Goal: Check status: Check status

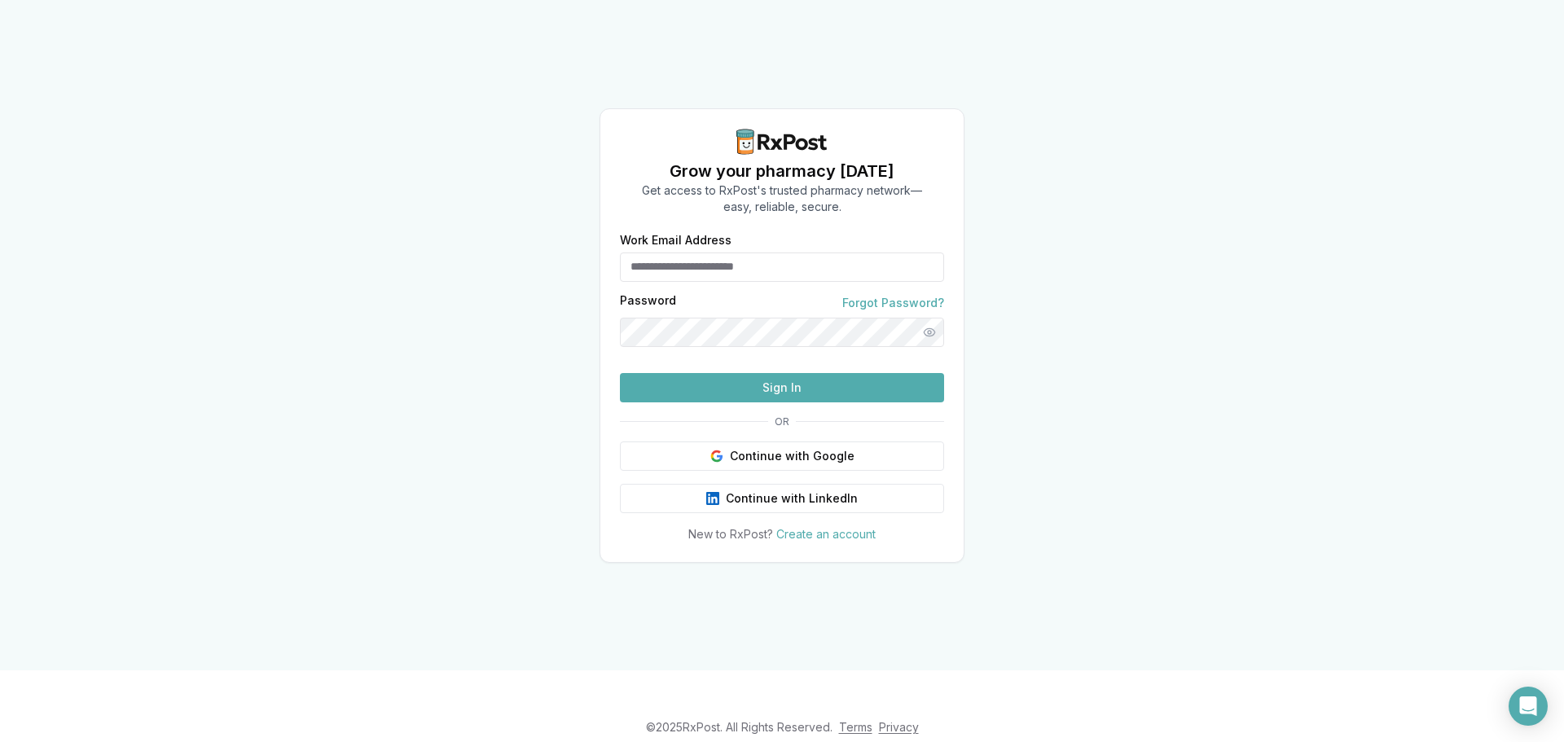
type input "**********"
click at [847, 402] on button "Sign In" at bounding box center [782, 387] width 324 height 29
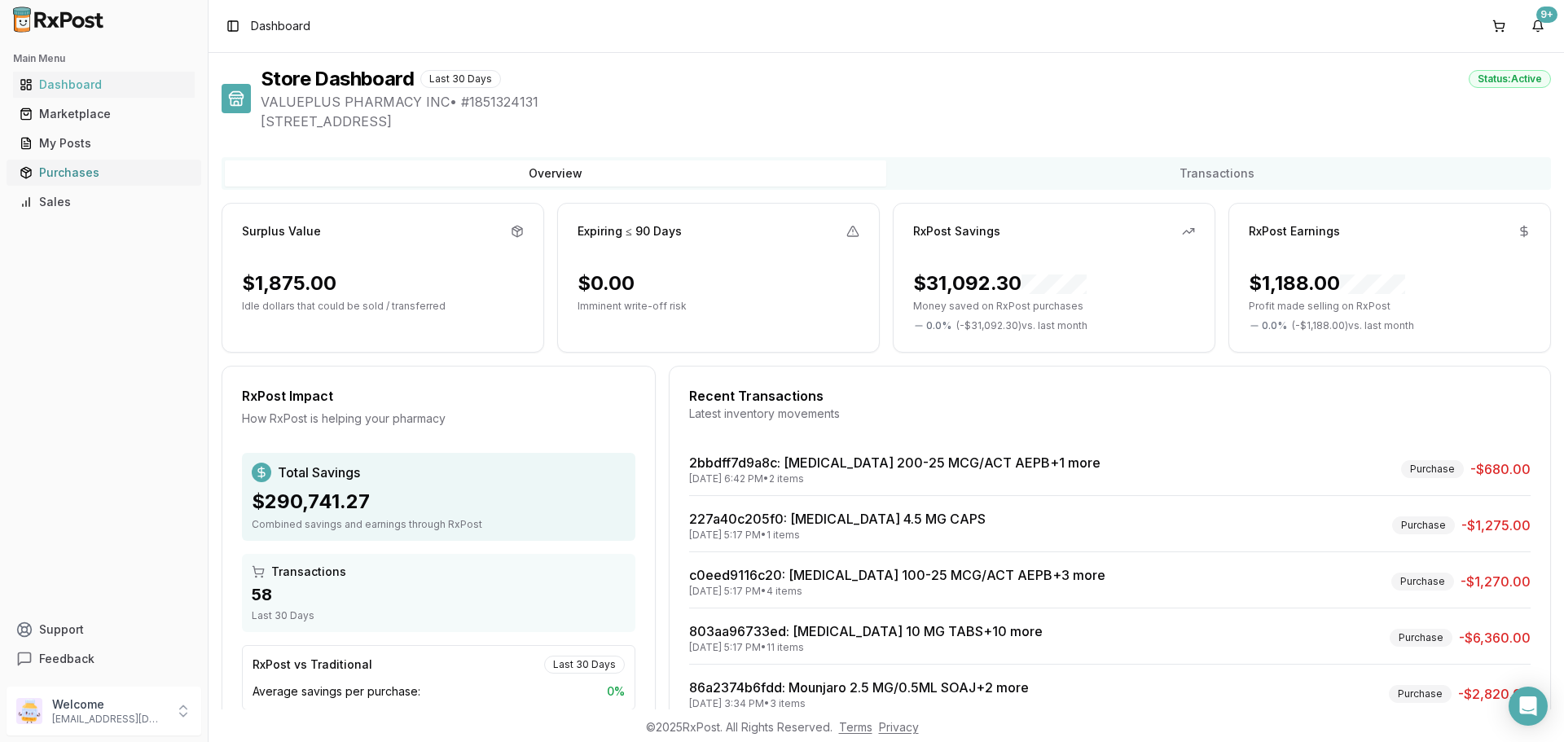
click at [79, 177] on div "Purchases" at bounding box center [104, 172] width 169 height 16
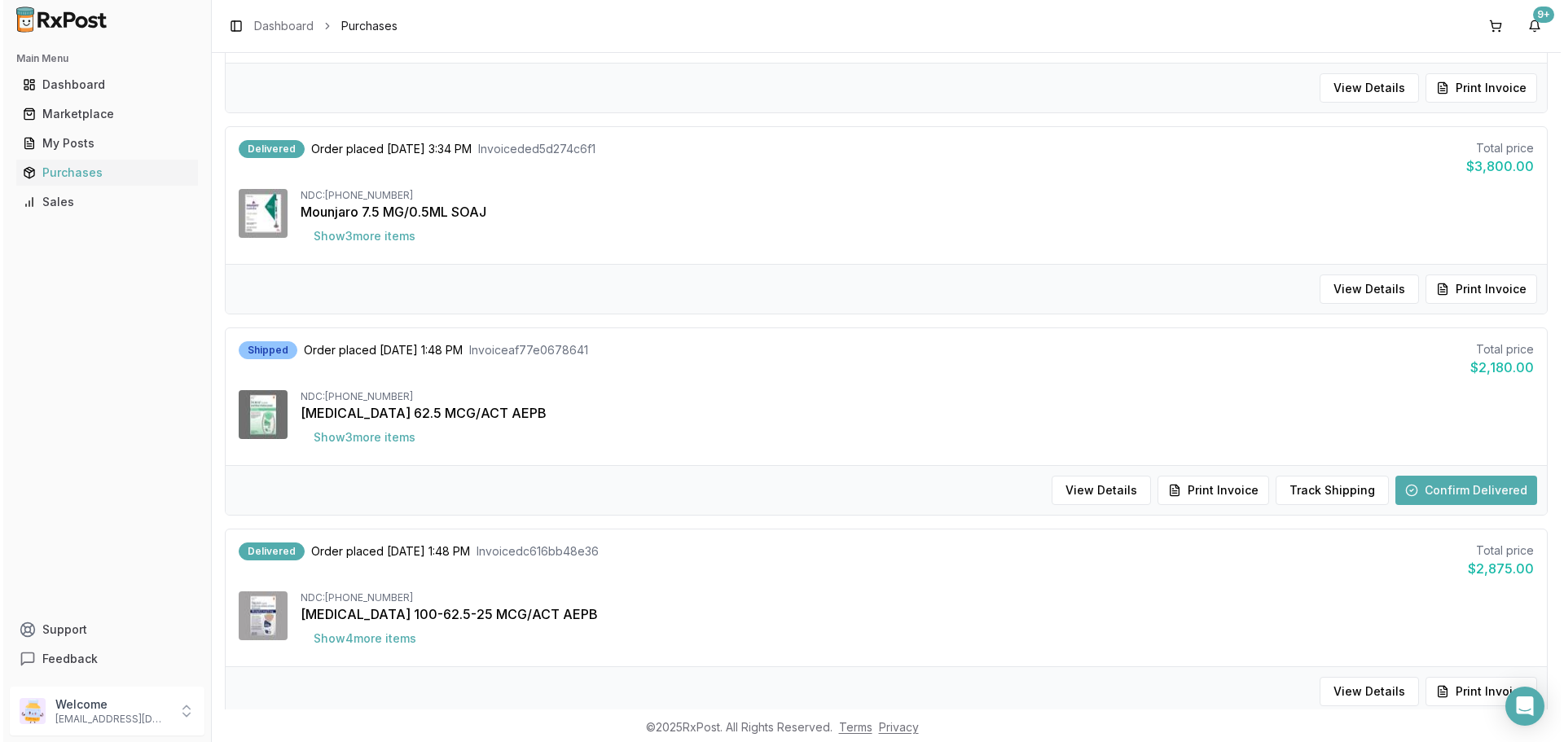
scroll to position [1140, 0]
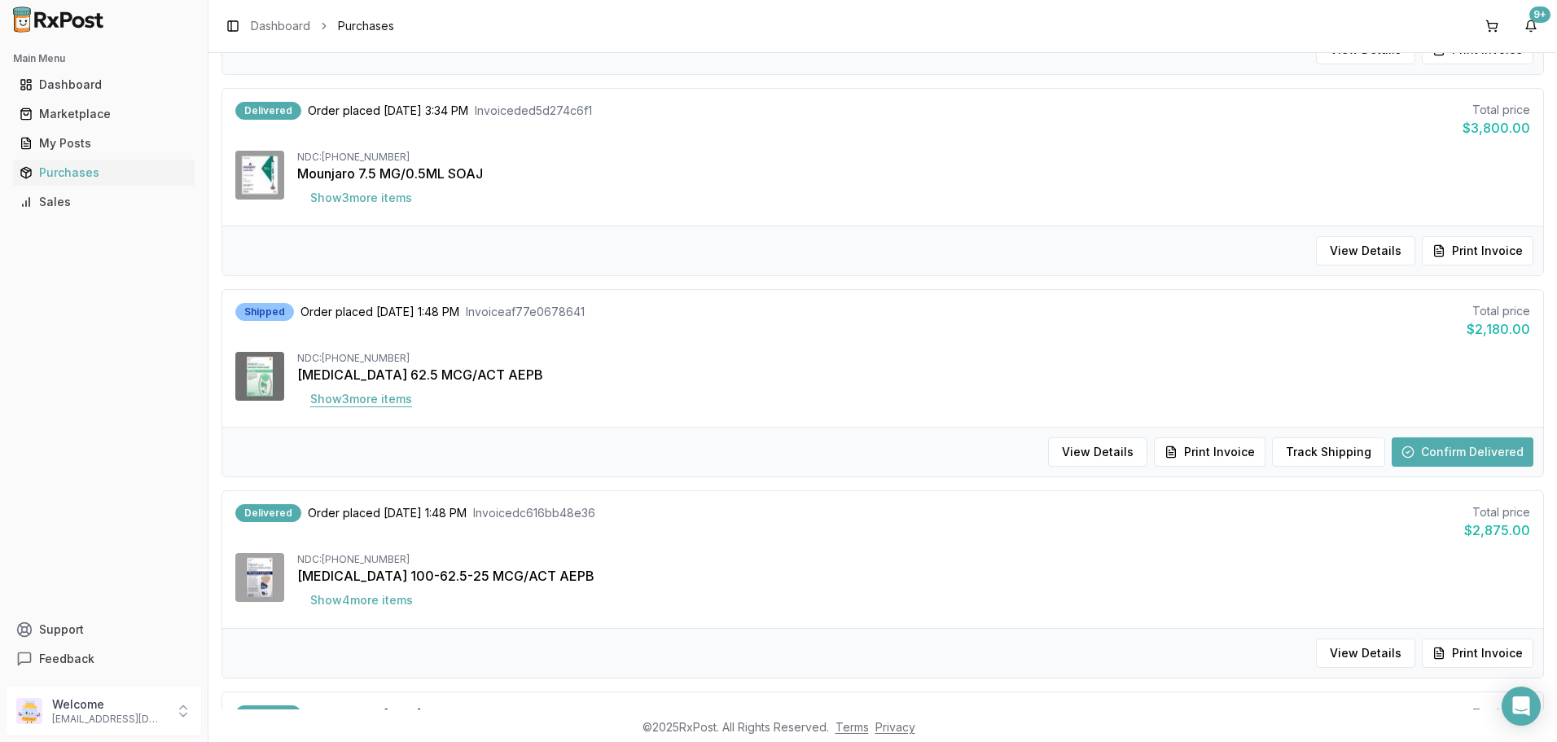
click at [341, 397] on button "Show 3 more item s" at bounding box center [361, 398] width 128 height 29
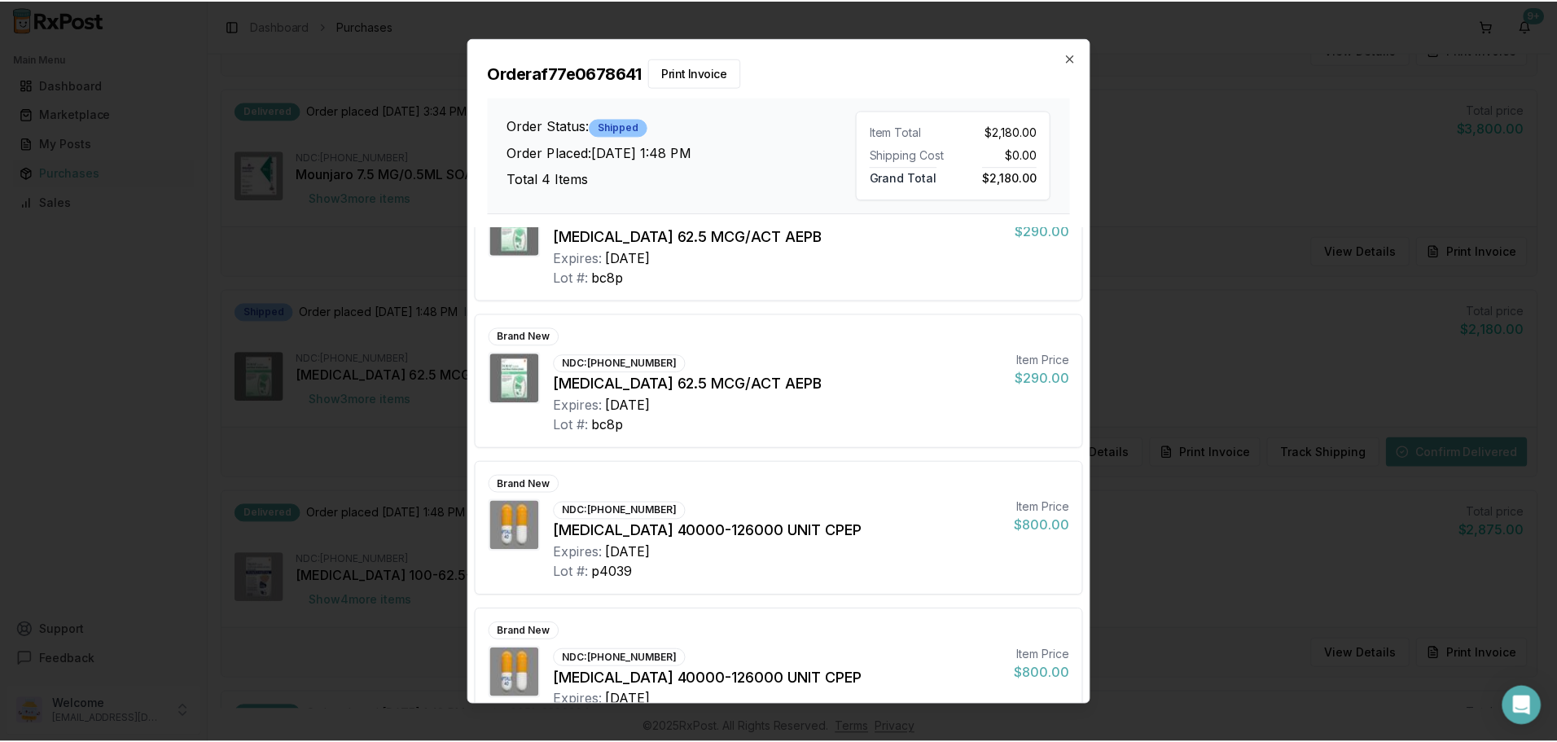
scroll to position [112, 0]
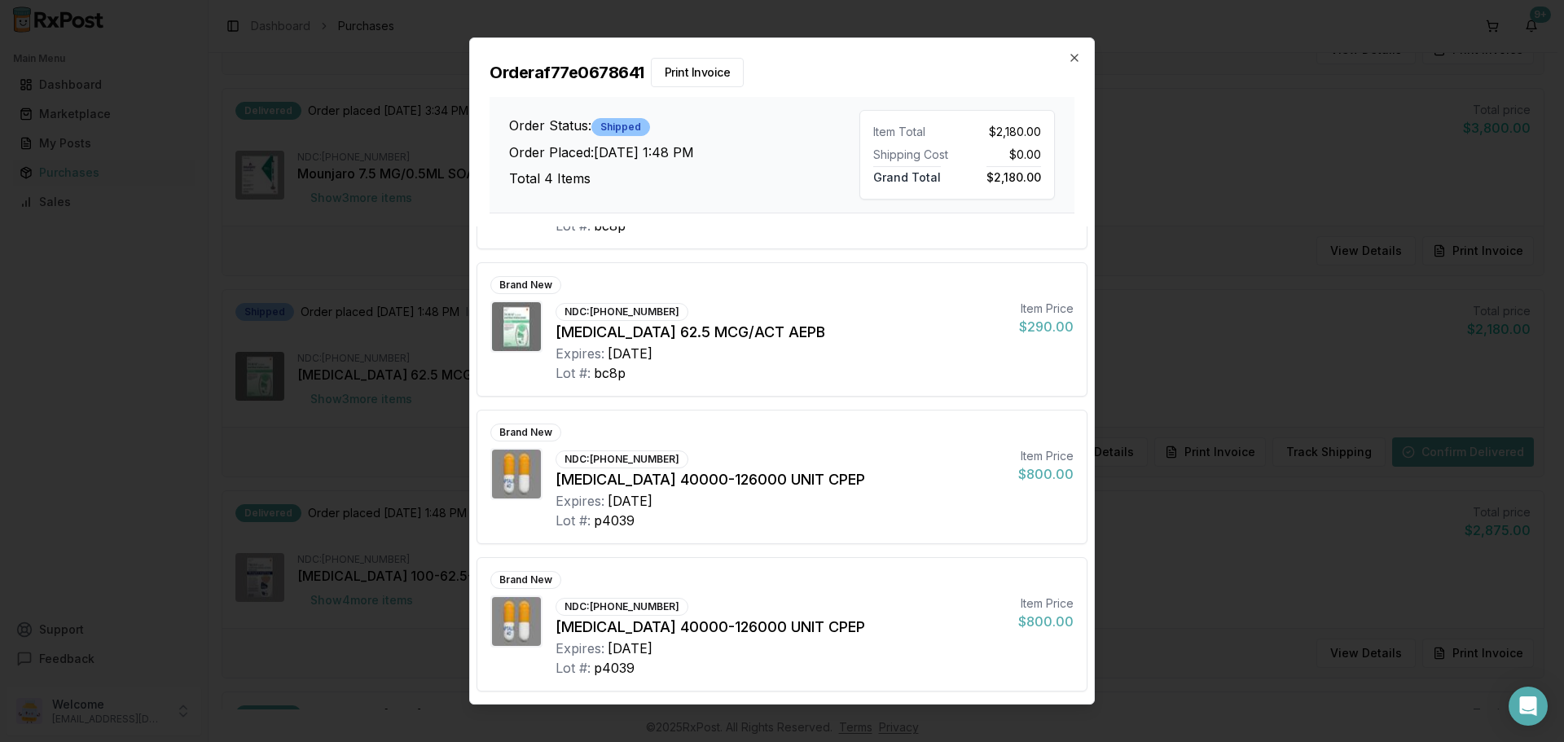
click at [1079, 66] on div "Order af77e0678641 Print Invoice Order Status: Shipped Order Placed: [DATE] 1:4…" at bounding box center [782, 125] width 624 height 175
click at [1070, 55] on icon "button" at bounding box center [1074, 57] width 13 height 13
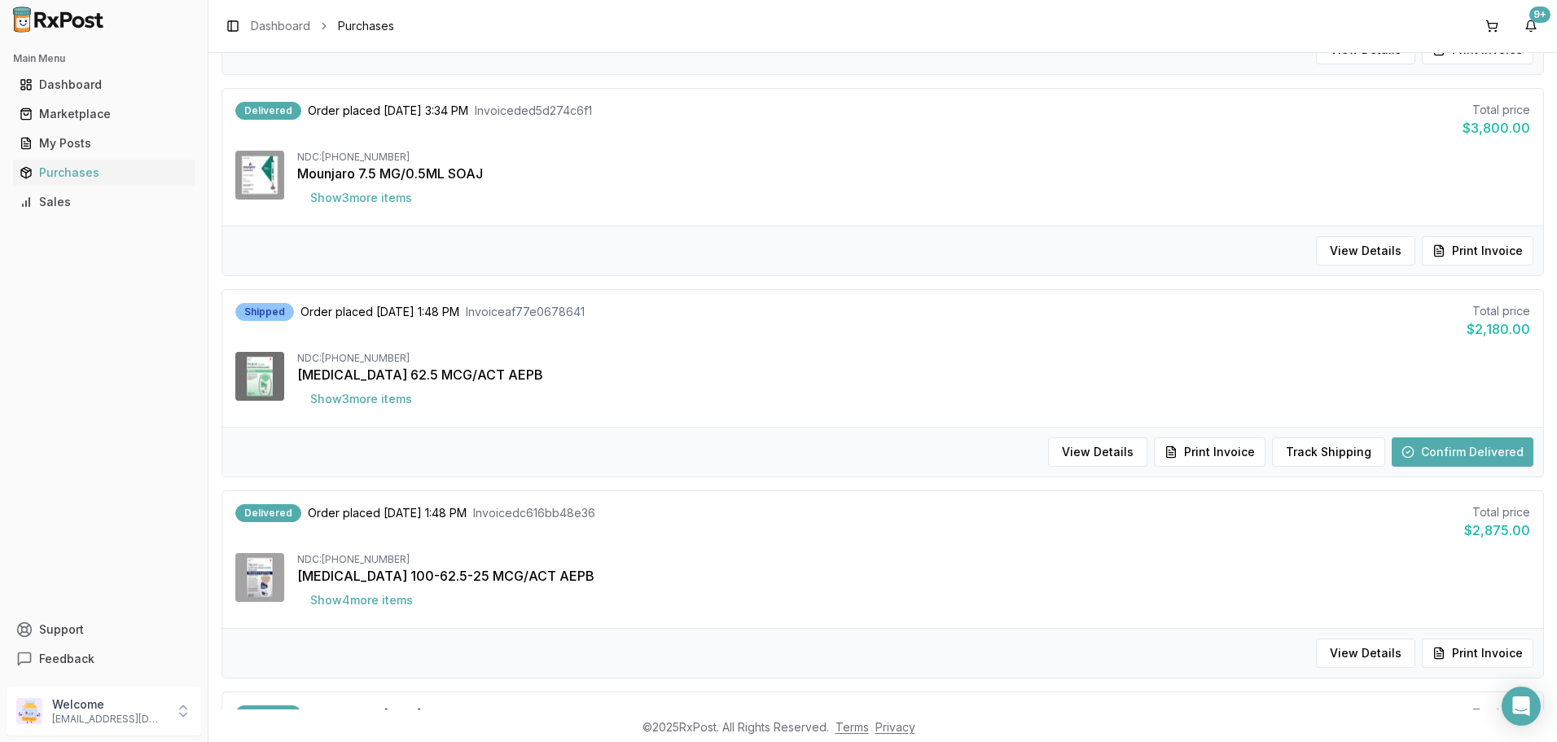
click at [1457, 470] on div "View Details Print Invoice Track Shipping Confirm Delivered" at bounding box center [882, 452] width 1321 height 50
click at [1432, 445] on button "Confirm Delivered" at bounding box center [1463, 451] width 142 height 29
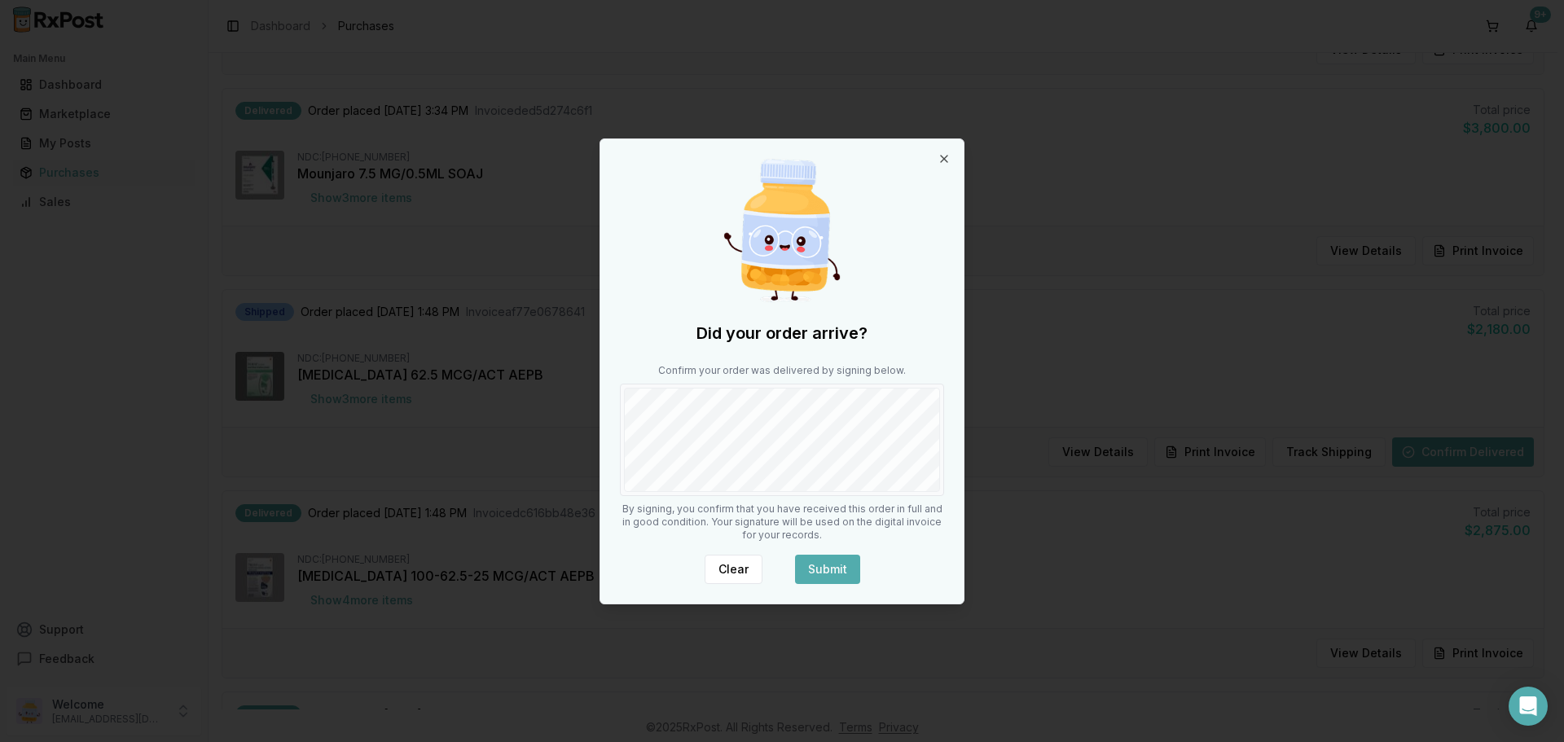
click at [848, 562] on button "Submit" at bounding box center [827, 569] width 65 height 29
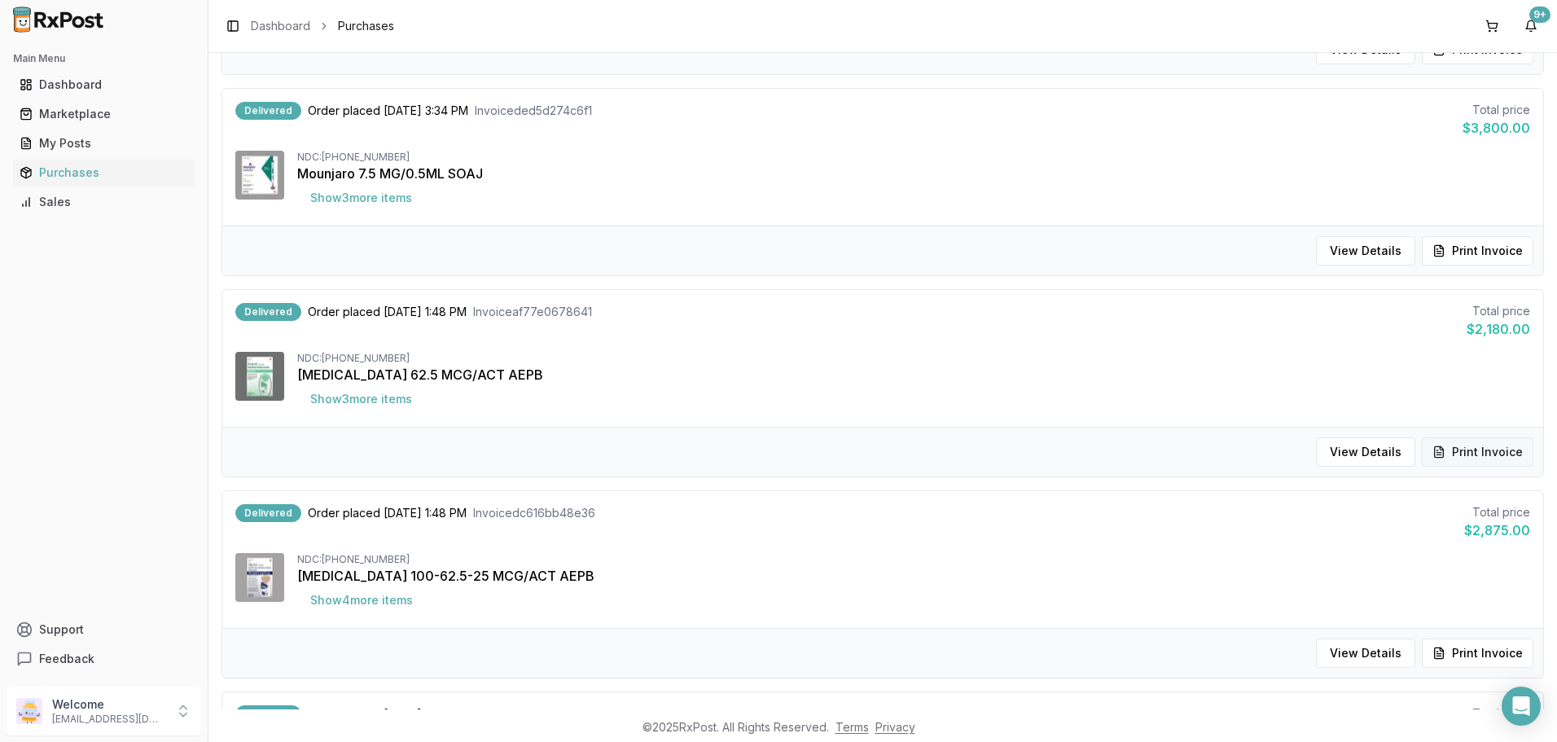
click at [1476, 456] on button "Print Invoice" at bounding box center [1478, 451] width 112 height 29
